Goal: Transaction & Acquisition: Purchase product/service

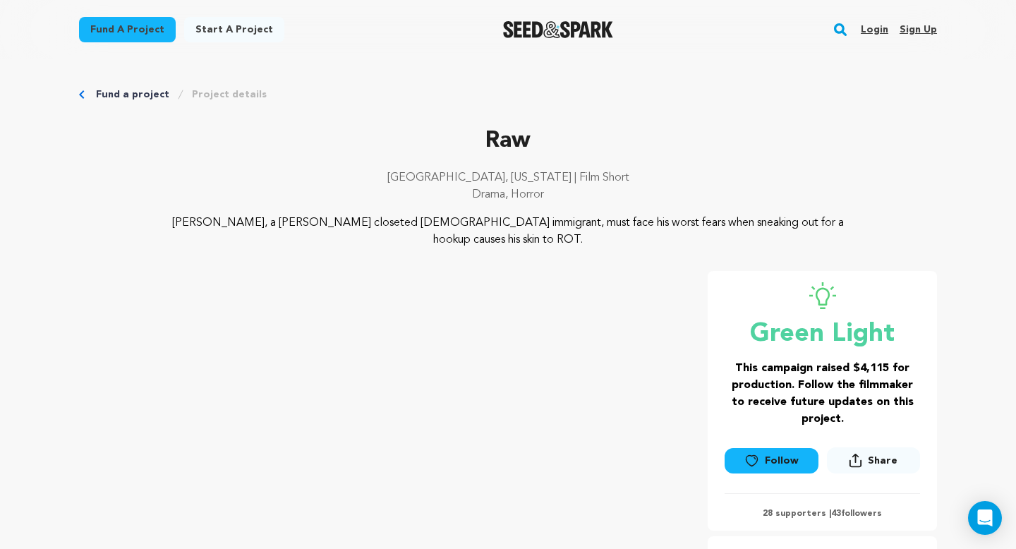
click at [877, 35] on link "Login" at bounding box center [874, 29] width 28 height 23
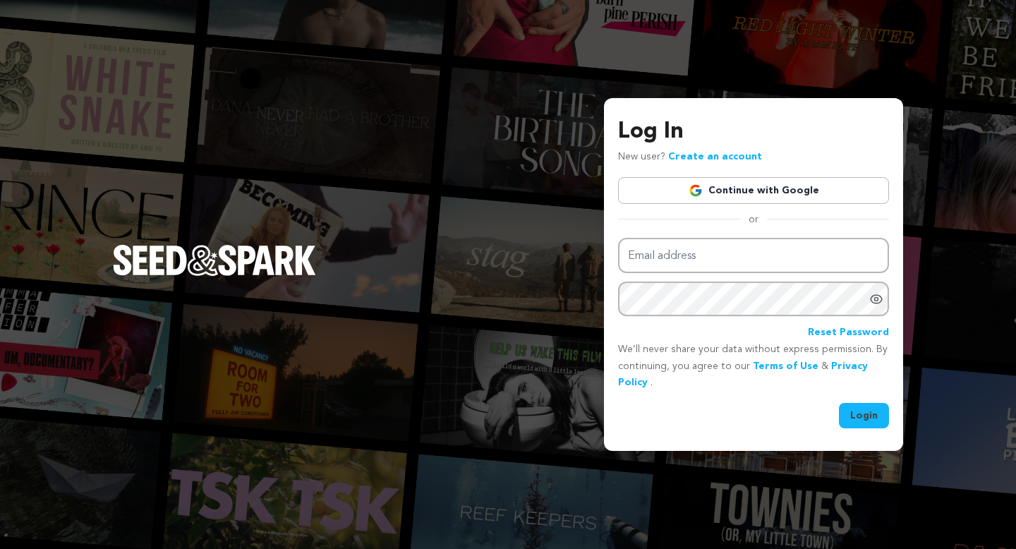
click at [776, 190] on link "Continue with Google" at bounding box center [753, 190] width 271 height 27
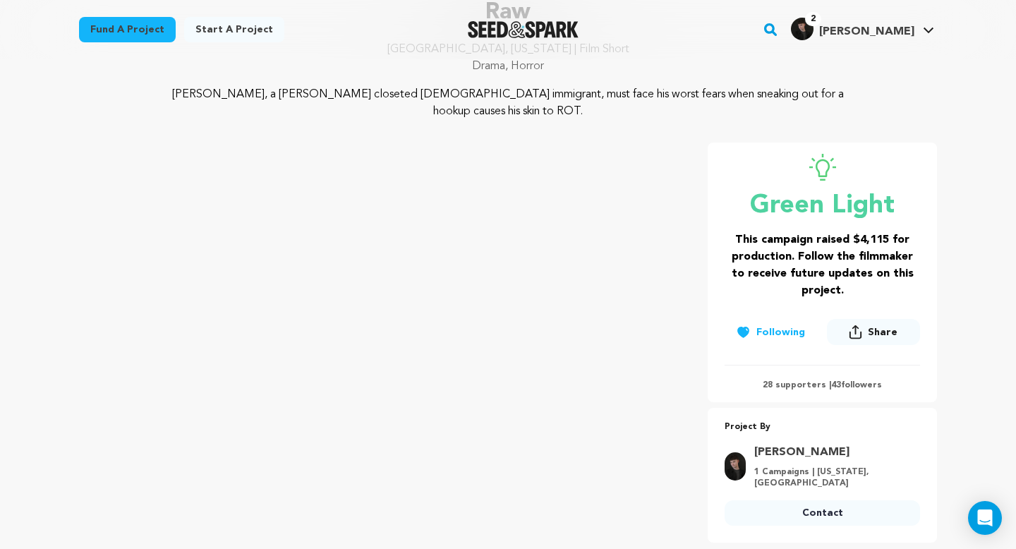
scroll to position [136, 0]
